Goal: Task Accomplishment & Management: Use online tool/utility

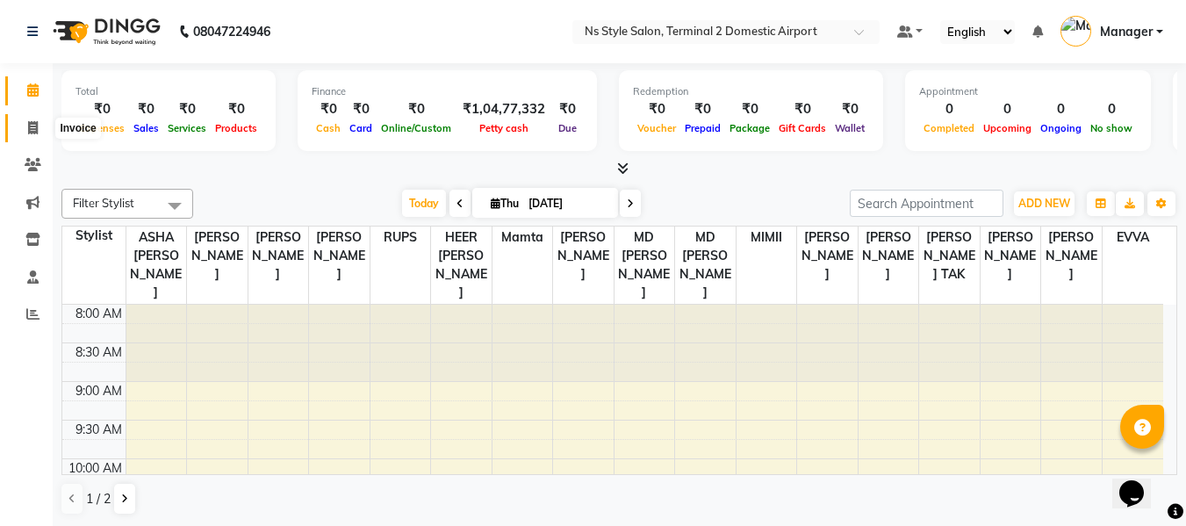
drag, startPoint x: 0, startPoint y: 0, endPoint x: 38, endPoint y: 121, distance: 126.9
click at [38, 121] on icon at bounding box center [33, 127] width 10 height 13
select select "service"
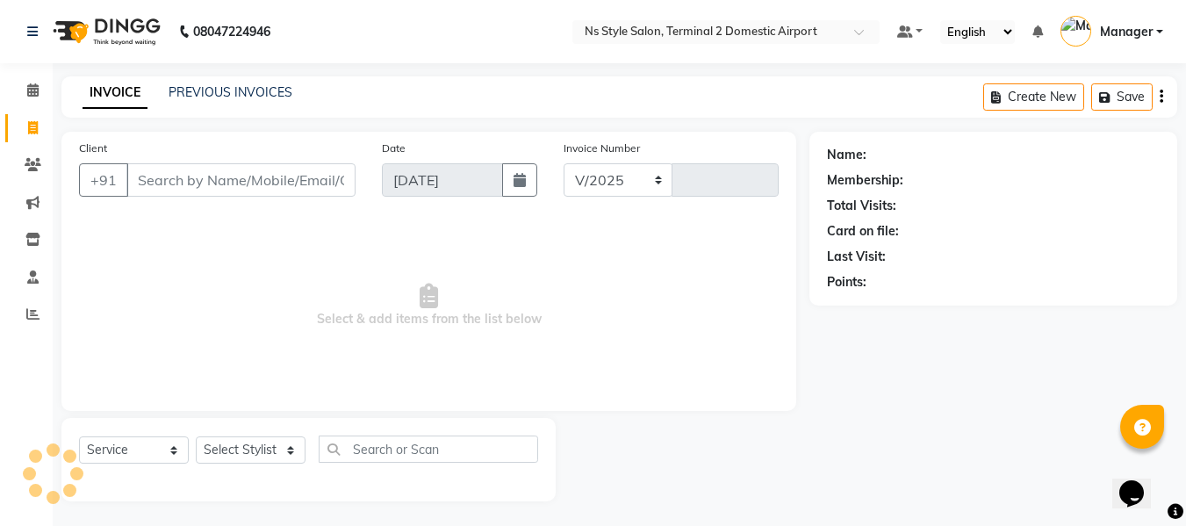
select select "5661"
type input "2240"
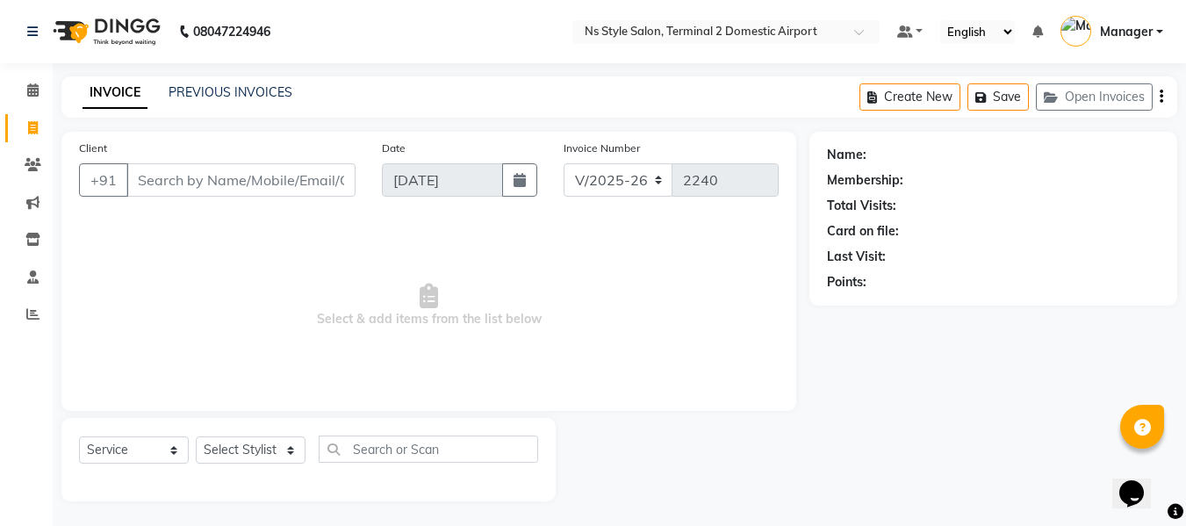
click at [190, 186] on input "Client" at bounding box center [240, 179] width 229 height 33
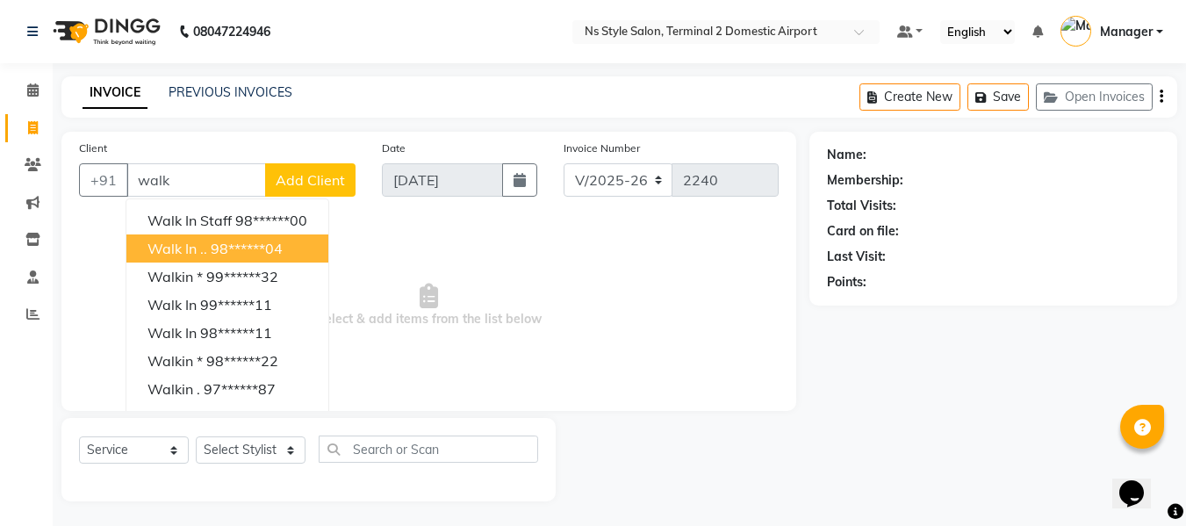
click at [229, 259] on button "Walk in .. 98******04" at bounding box center [227, 248] width 202 height 28
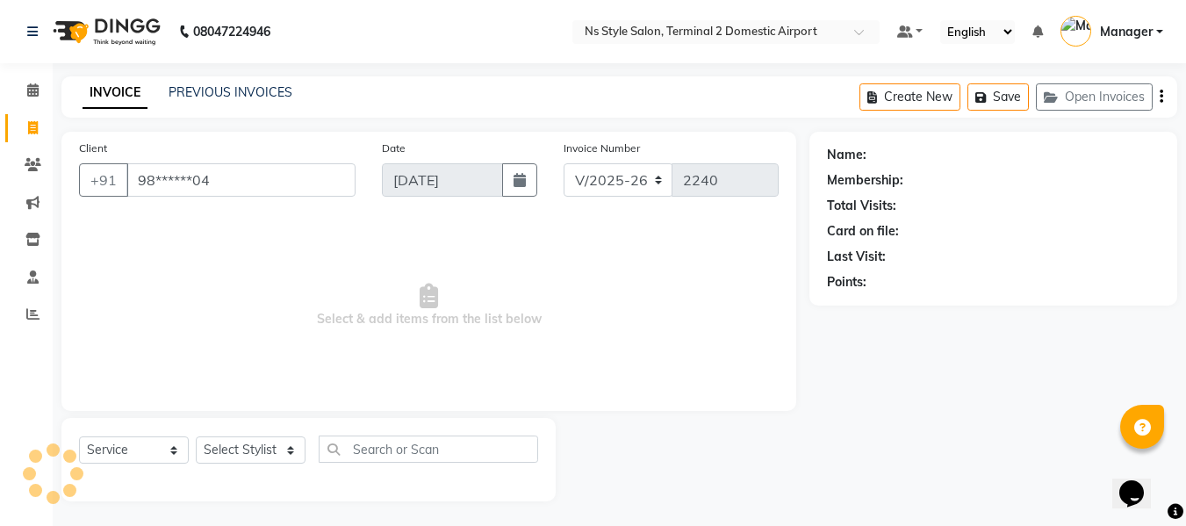
type input "98******04"
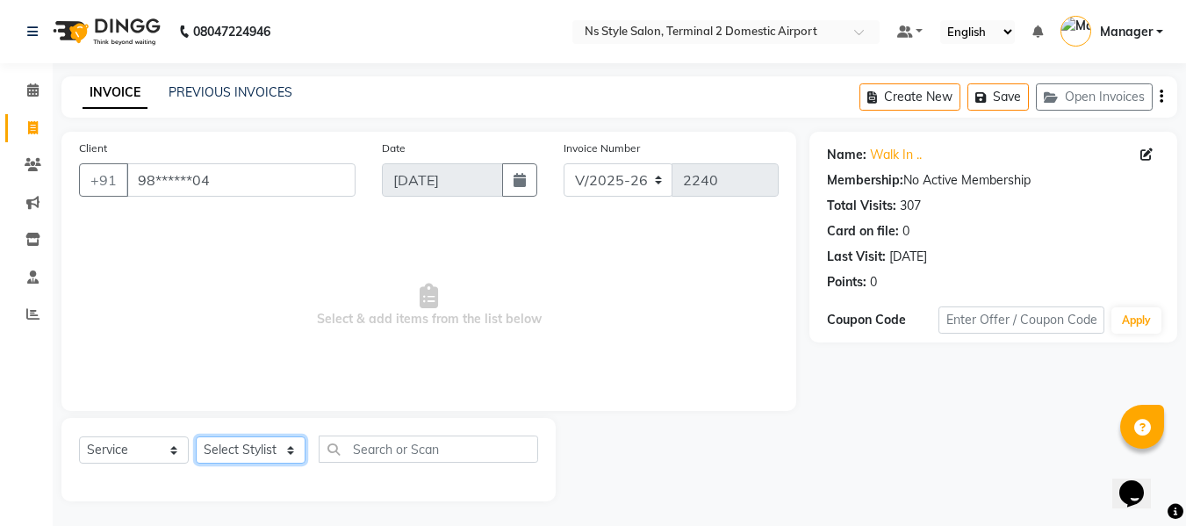
click at [250, 449] on select "Select Stylist ASHA [PERSON_NAME] [PERSON_NAME] EHATESHAM [PERSON_NAME] [PERSON…" at bounding box center [251, 449] width 110 height 27
select select "45698"
click at [196, 436] on select "Select Stylist ASHA [PERSON_NAME] [PERSON_NAME] EHATESHAM [PERSON_NAME] [PERSON…" at bounding box center [251, 449] width 110 height 27
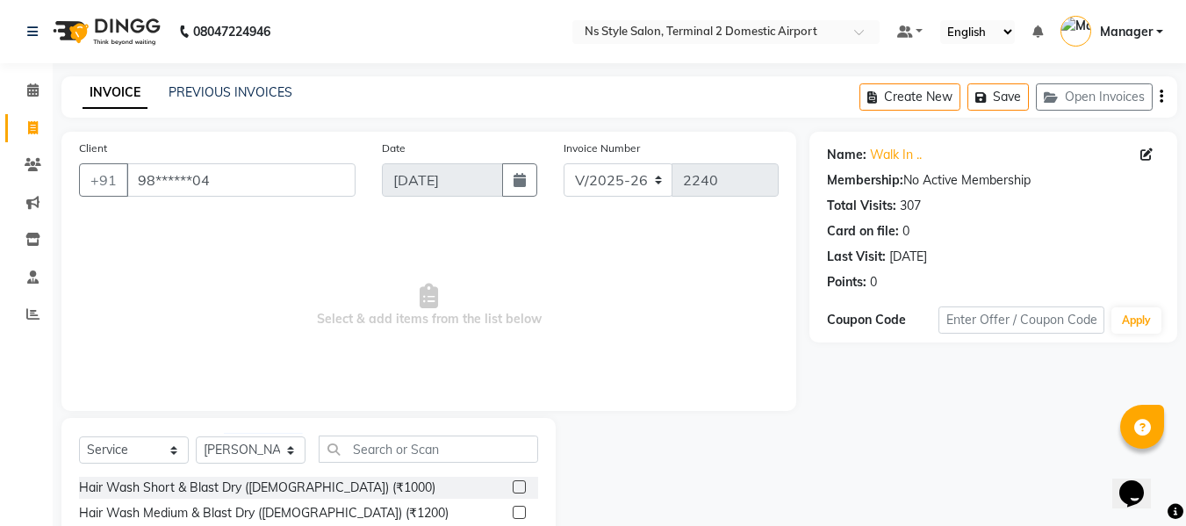
click at [289, 53] on nav "08047224946 Select Location × Ns Style Salon, Terminal 2 Domestic Airport Defau…" at bounding box center [593, 31] width 1186 height 63
